Goal: Task Accomplishment & Management: Complete application form

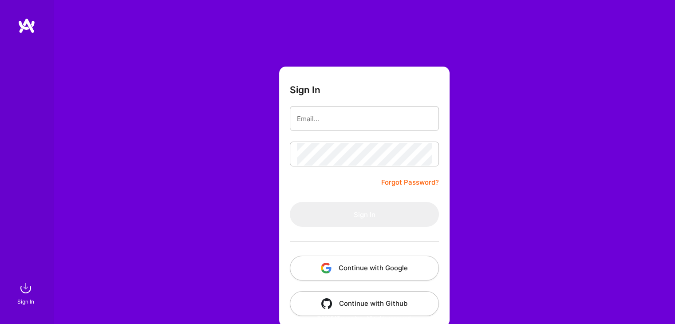
type input "[PERSON_NAME][EMAIL_ADDRESS][DOMAIN_NAME]"
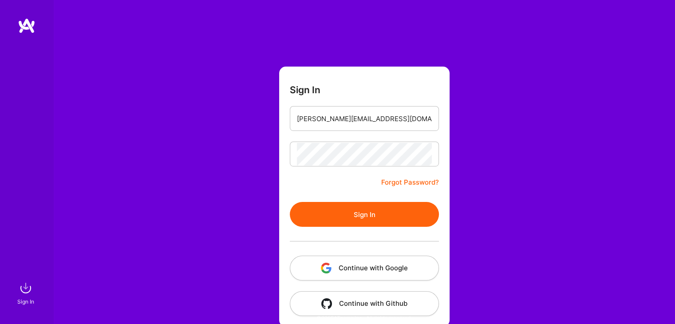
click at [372, 225] on button "Sign In" at bounding box center [364, 214] width 149 height 25
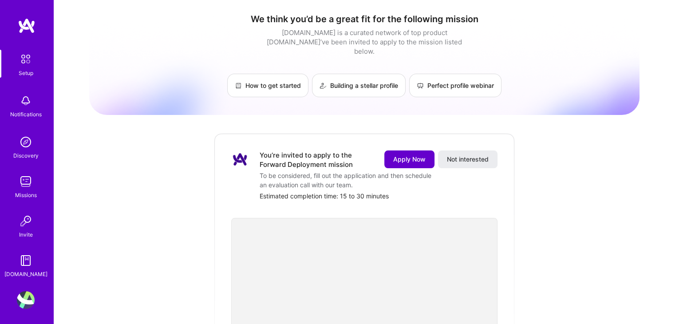
click at [393, 155] on span "Apply Now" at bounding box center [409, 159] width 32 height 9
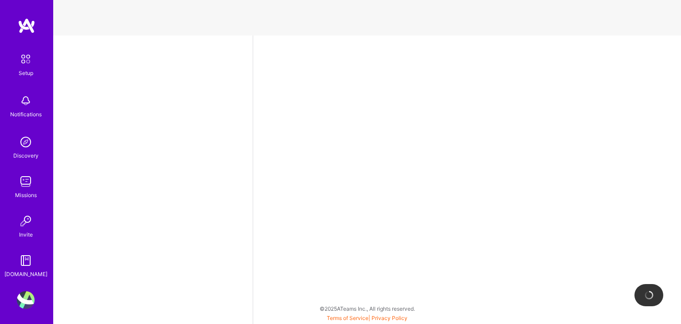
select select "US"
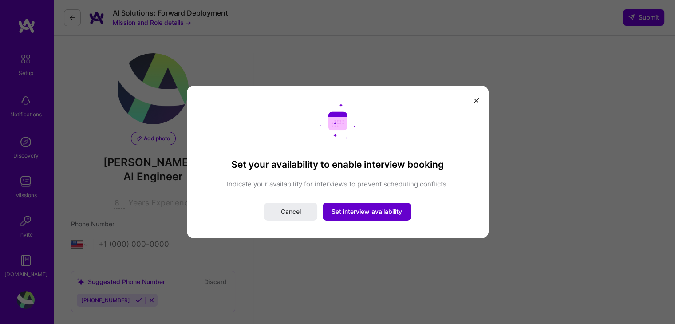
click at [401, 215] on span "Set interview availability" at bounding box center [366, 211] width 71 height 9
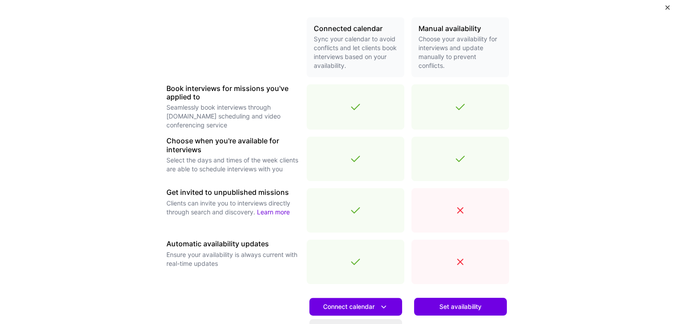
scroll to position [298, 0]
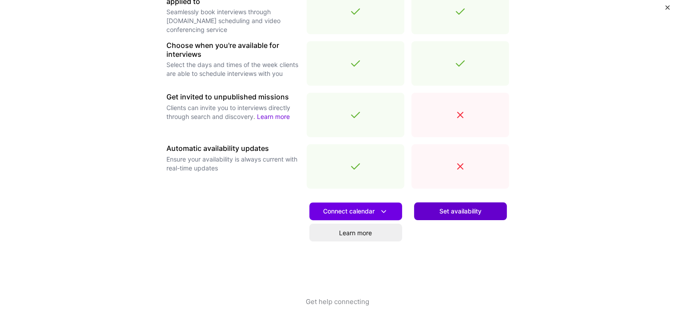
click at [427, 216] on button "Set availability" at bounding box center [460, 211] width 93 height 18
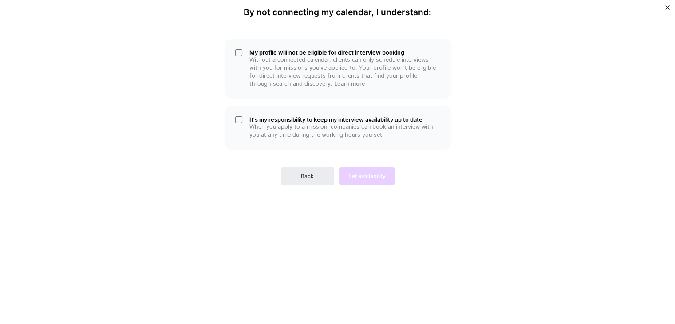
scroll to position [0, 0]
click at [248, 119] on div "It's my responsibility to keep my interview availability up to date When you ap…" at bounding box center [337, 128] width 226 height 44
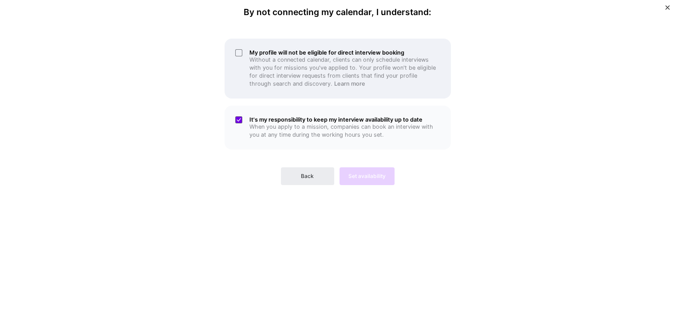
click at [245, 59] on div "My profile will not be eligible for direct interview booking Without a connecte…" at bounding box center [337, 69] width 226 height 60
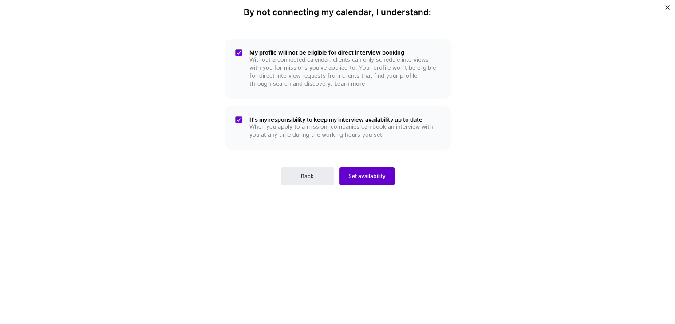
click at [369, 171] on button "Set availability" at bounding box center [366, 176] width 55 height 18
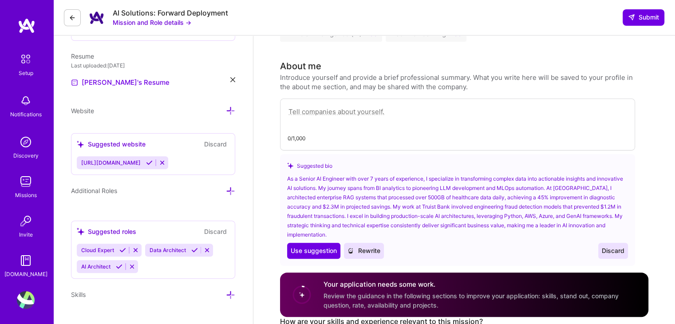
scroll to position [275, 0]
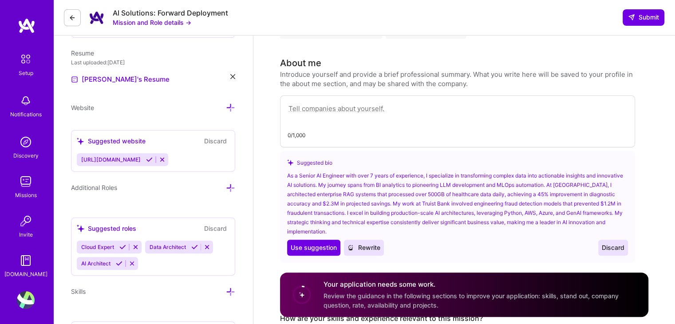
click at [295, 109] on textarea at bounding box center [457, 113] width 340 height 20
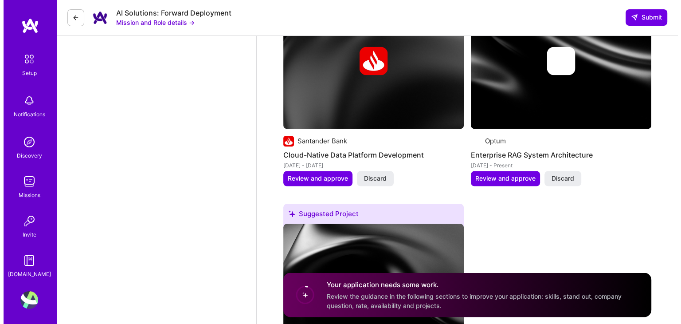
scroll to position [1433, 0]
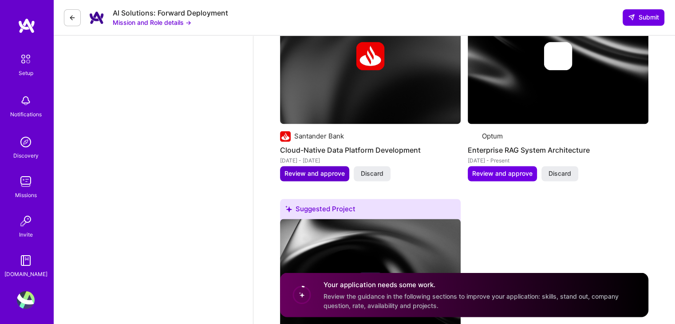
click at [320, 169] on span "Review and approve" at bounding box center [314, 173] width 60 height 9
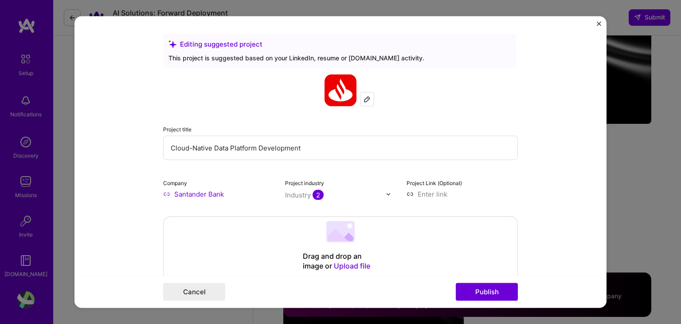
click at [599, 24] on img "Close" at bounding box center [599, 24] width 4 height 4
